Goal: Information Seeking & Learning: Check status

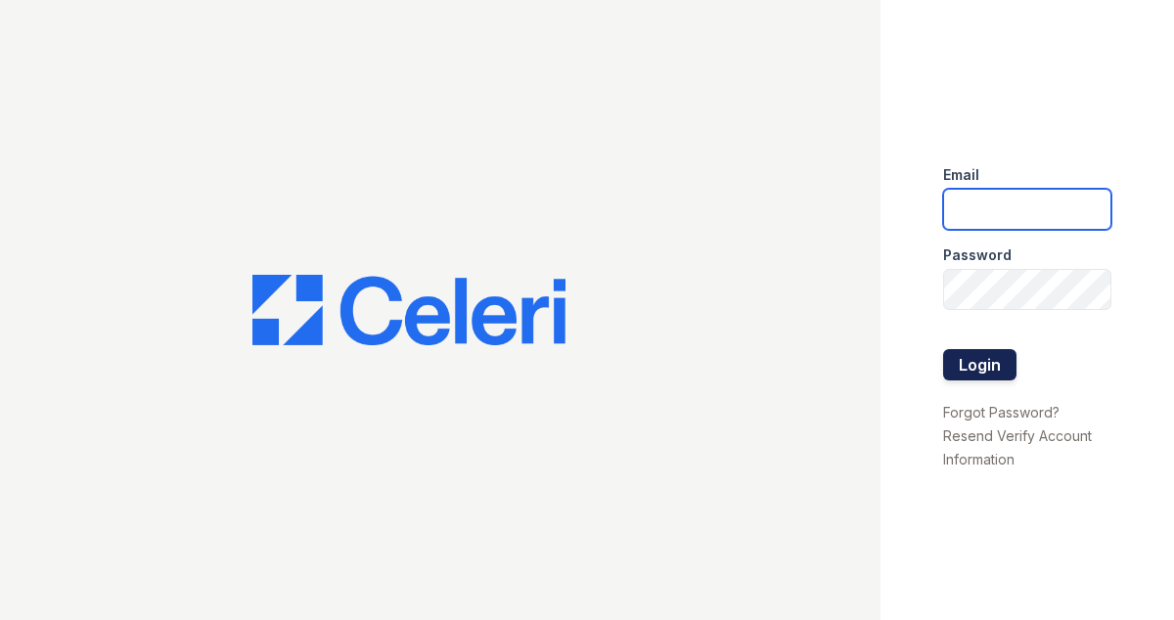
type input "drosario@nmresidential.com"
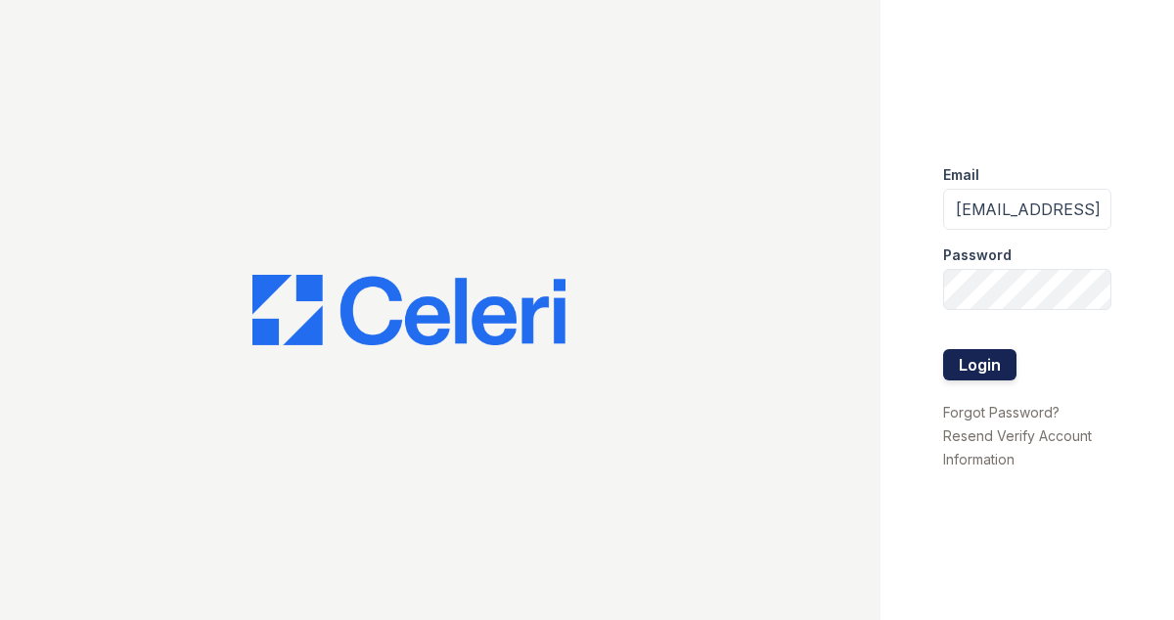
click at [971, 368] on button "Login" at bounding box center [979, 364] width 73 height 31
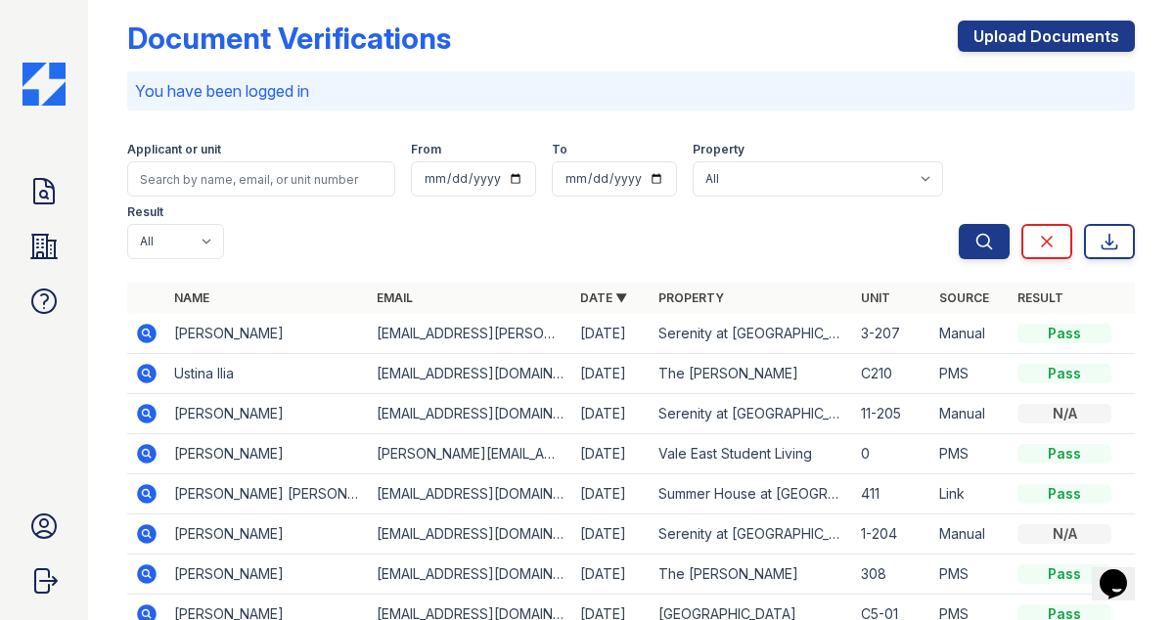
scroll to position [8, 0]
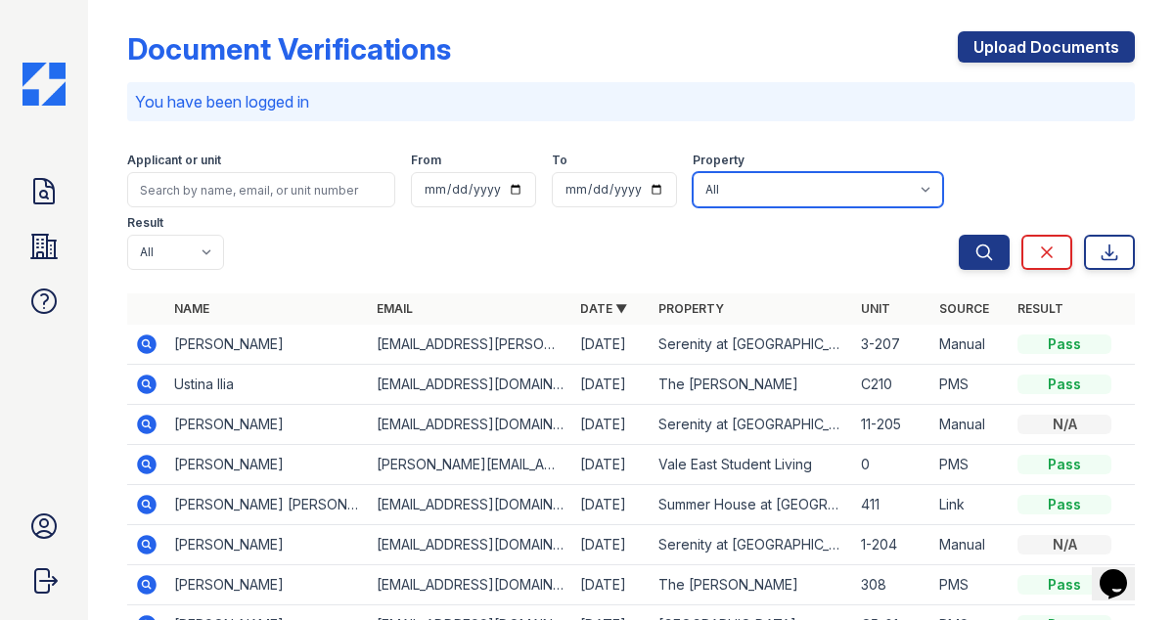
click at [765, 189] on select "All [GEOGRAPHIC_DATA] [GEOGRAPHIC_DATA] Apartments Serenity at [GEOGRAPHIC_DATA…" at bounding box center [818, 189] width 250 height 35
select select "507"
click at [693, 172] on select "All [GEOGRAPHIC_DATA] [GEOGRAPHIC_DATA] Apartments Serenity at [GEOGRAPHIC_DATA…" at bounding box center [818, 189] width 250 height 35
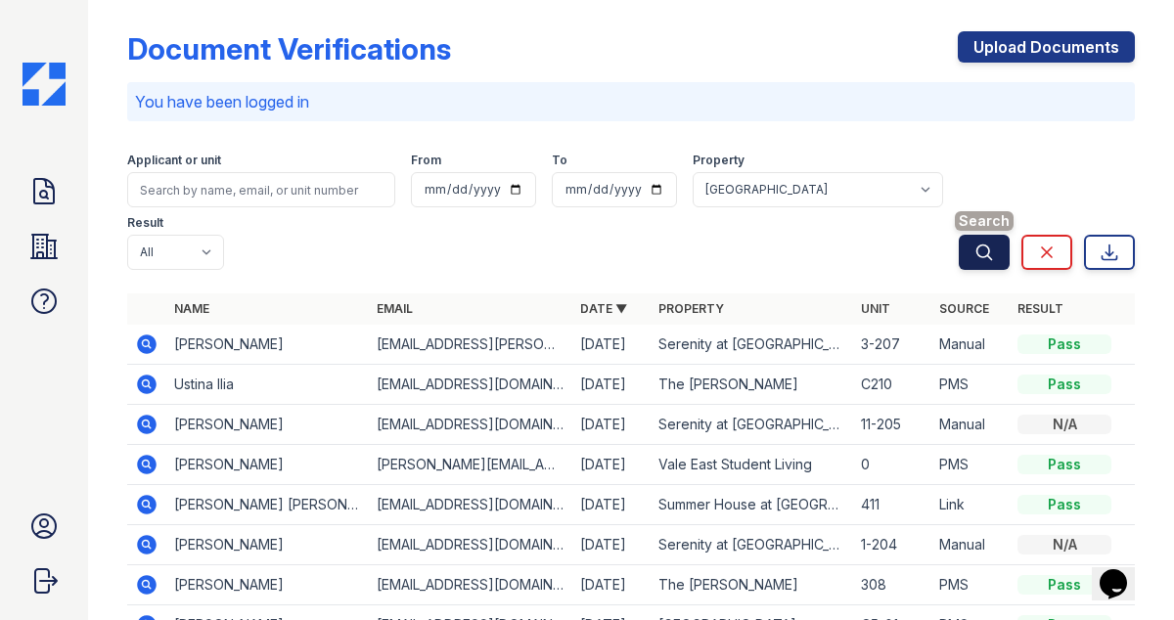
click at [980, 248] on icon "submit" at bounding box center [985, 253] width 20 height 20
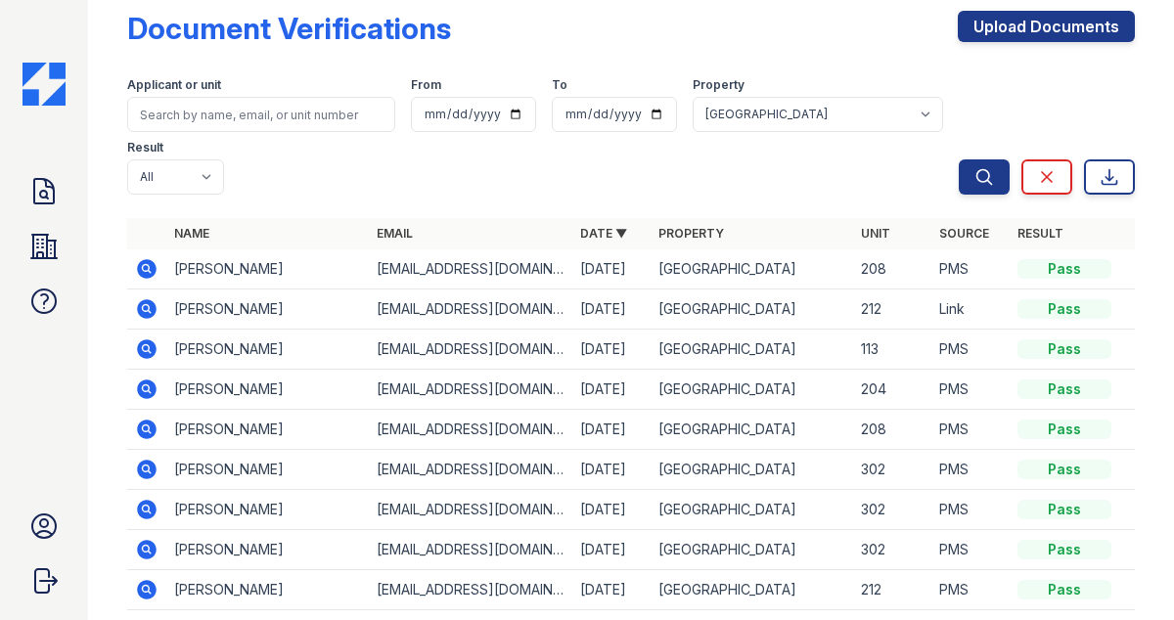
scroll to position [23, 0]
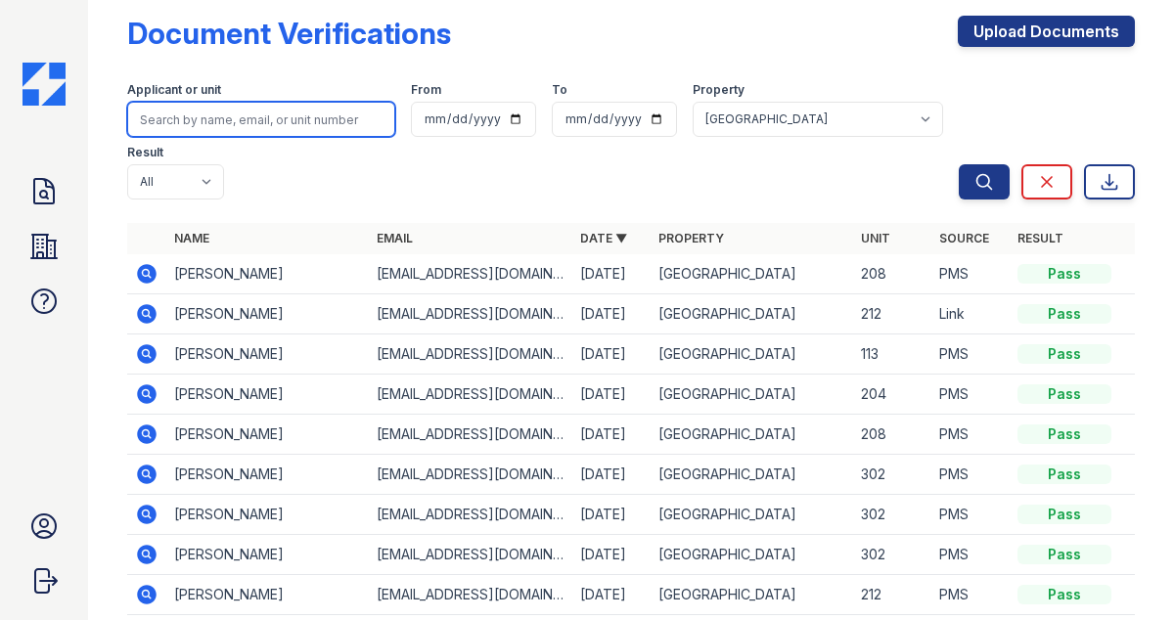
click at [224, 117] on input "search" at bounding box center [261, 119] width 268 height 35
type input "[PERSON_NAME]"
click at [959, 164] on button "Search" at bounding box center [984, 181] width 51 height 35
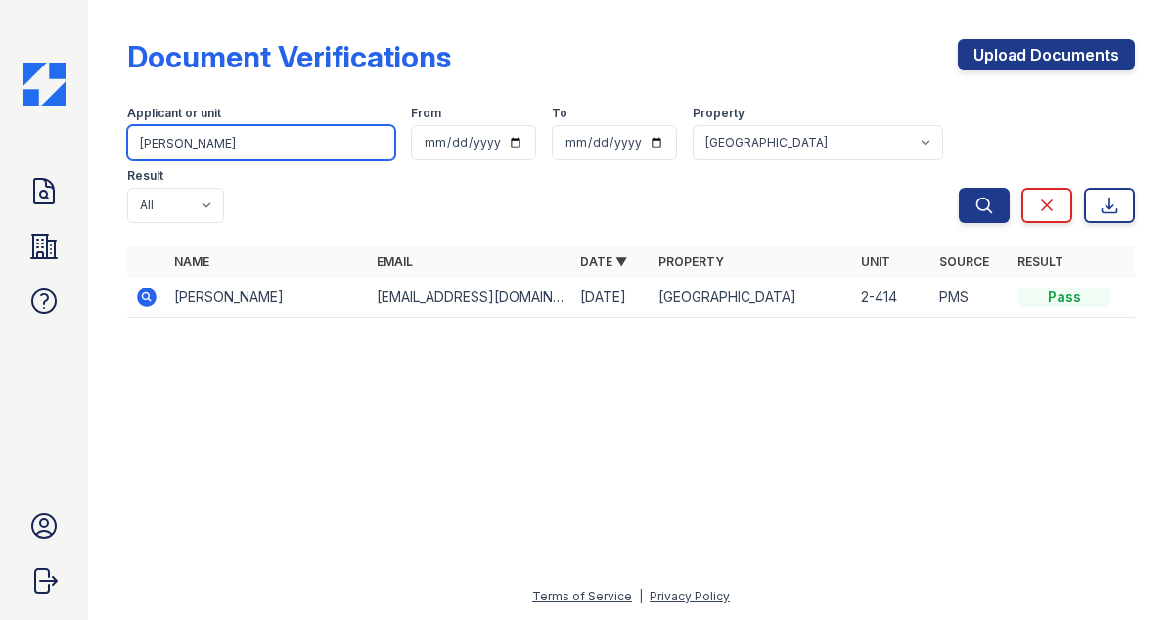
click at [290, 136] on input "[PERSON_NAME]" at bounding box center [261, 142] width 268 height 35
click at [379, 144] on input "[PERSON_NAME]" at bounding box center [261, 142] width 268 height 35
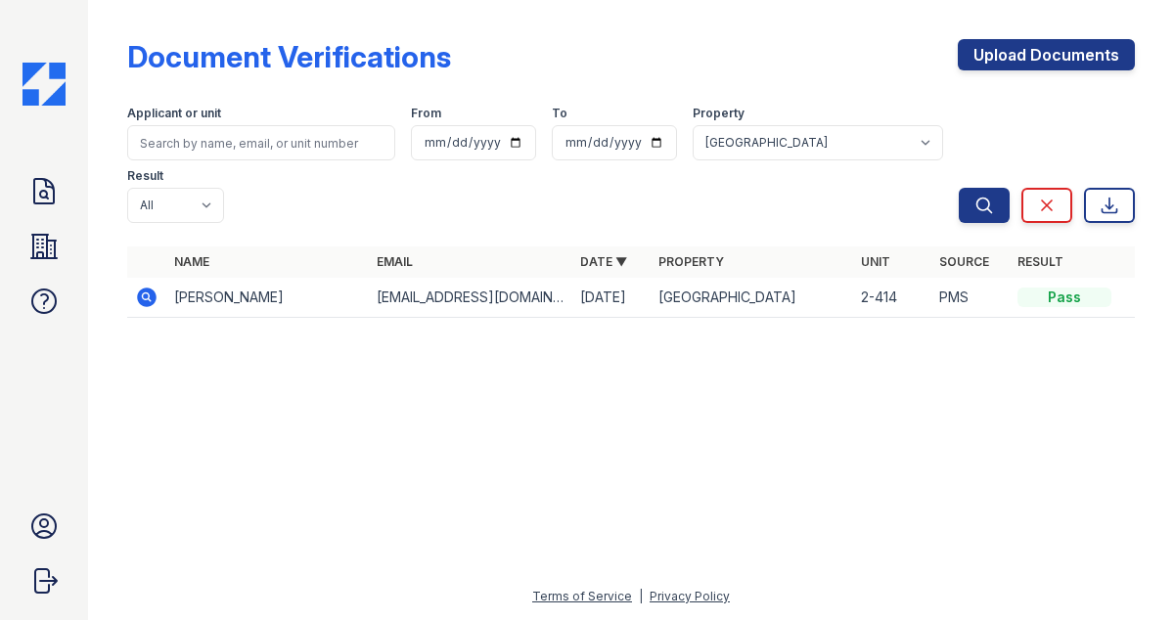
click at [973, 224] on form "Applicant or unit From To Property All [GEOGRAPHIC_DATA] [GEOGRAPHIC_DATA] Apar…" at bounding box center [631, 160] width 1008 height 141
click at [973, 209] on button "Search" at bounding box center [984, 205] width 51 height 35
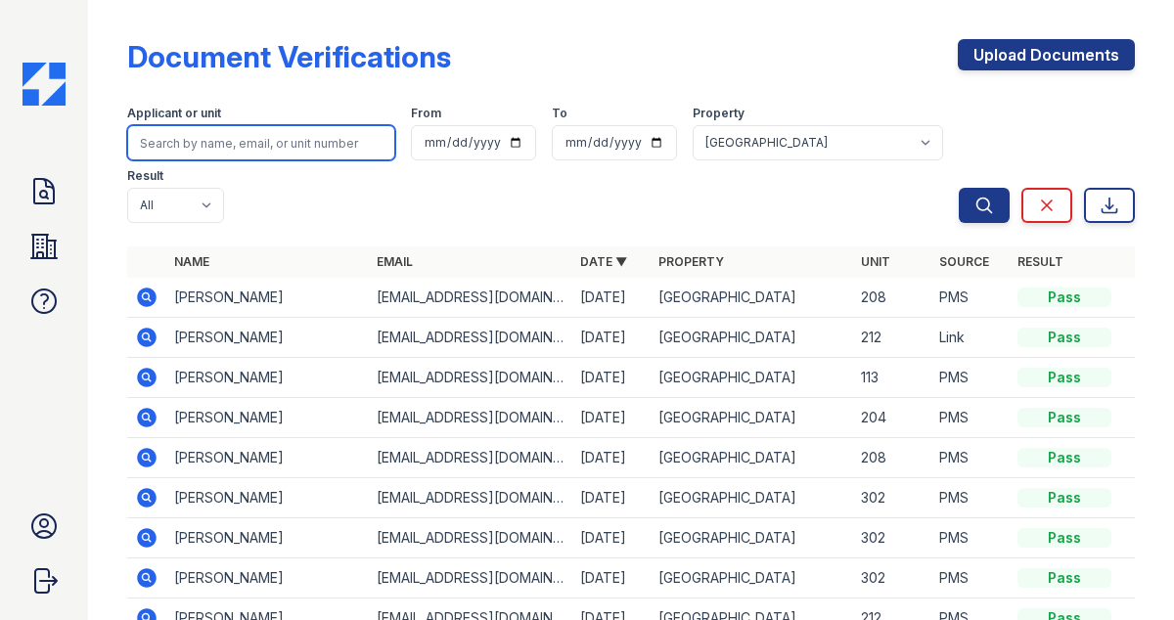
click at [324, 138] on input "search" at bounding box center [261, 142] width 268 height 35
type input "[PERSON_NAME]"
click at [959, 188] on button "Search" at bounding box center [984, 205] width 51 height 35
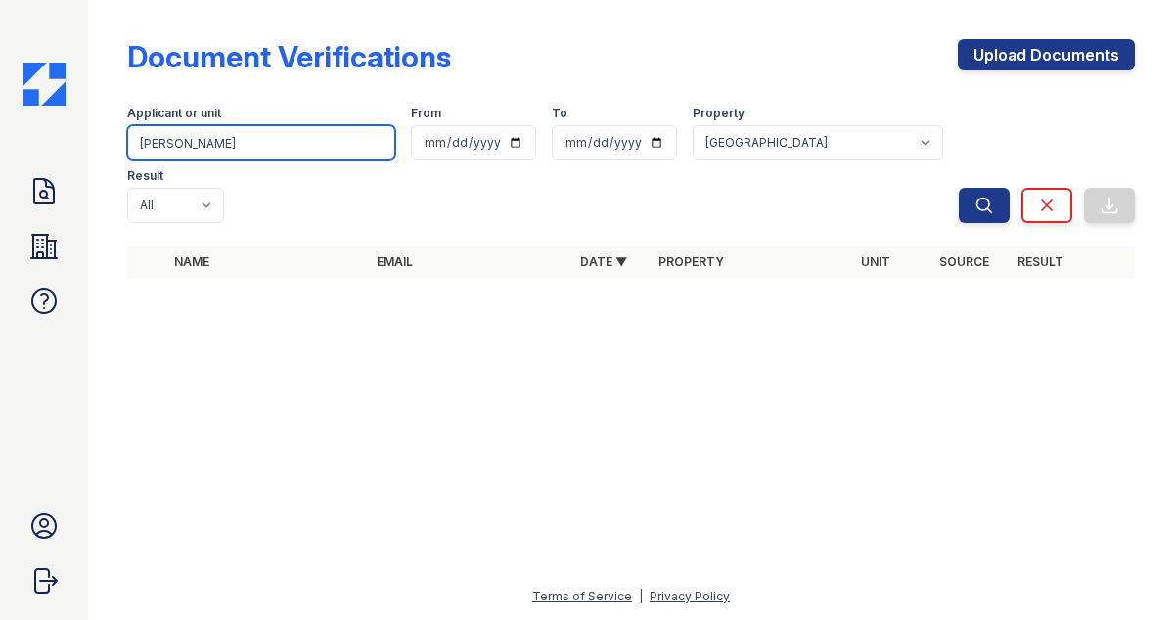
click at [225, 148] on input "[PERSON_NAME]" at bounding box center [261, 142] width 268 height 35
click at [206, 151] on input "search" at bounding box center [261, 142] width 268 height 35
type input "[PERSON_NAME]"
click at [959, 188] on button "Search" at bounding box center [984, 205] width 51 height 35
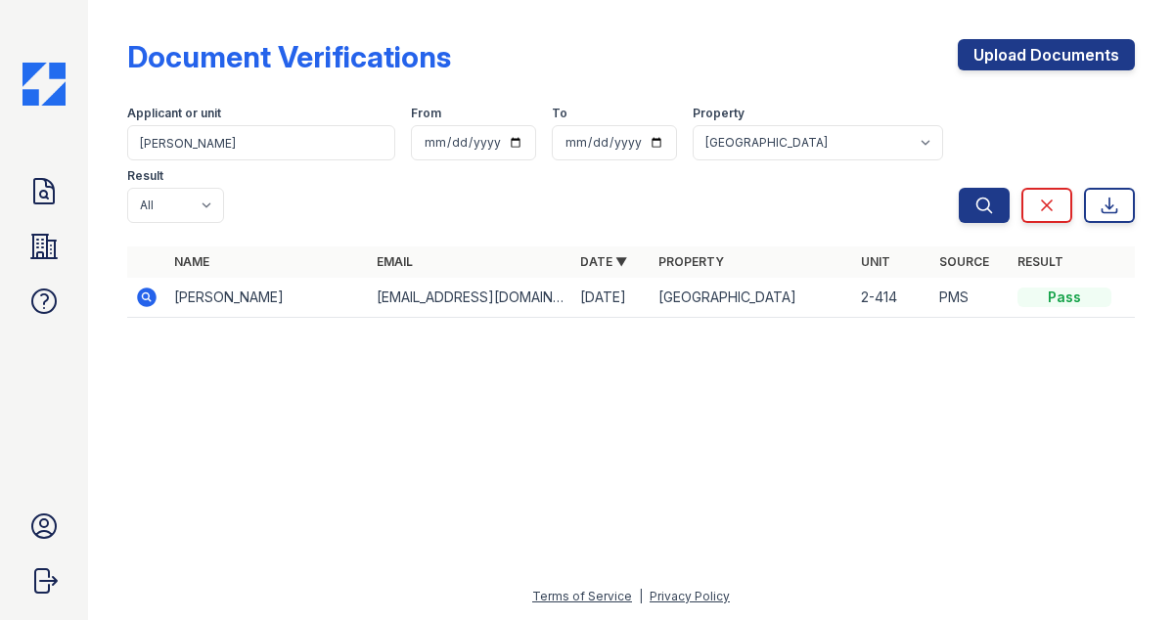
click at [547, 189] on div "Applicant or unit [PERSON_NAME] From To Property All [GEOGRAPHIC_DATA] [GEOGRAP…" at bounding box center [543, 160] width 832 height 125
